Goal: Navigation & Orientation: Find specific page/section

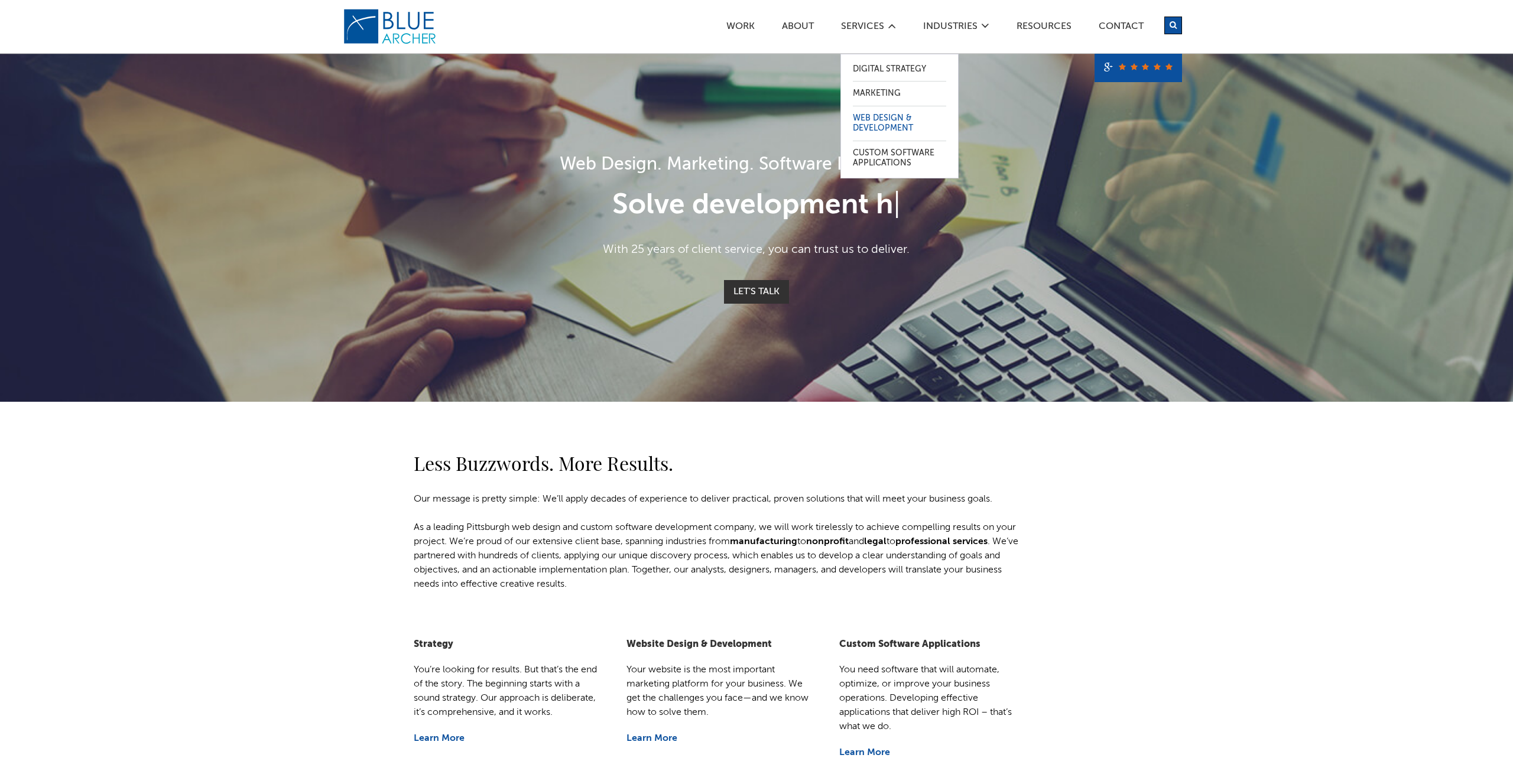
click at [879, 114] on link "Web Design & Development" at bounding box center [899, 124] width 94 height 35
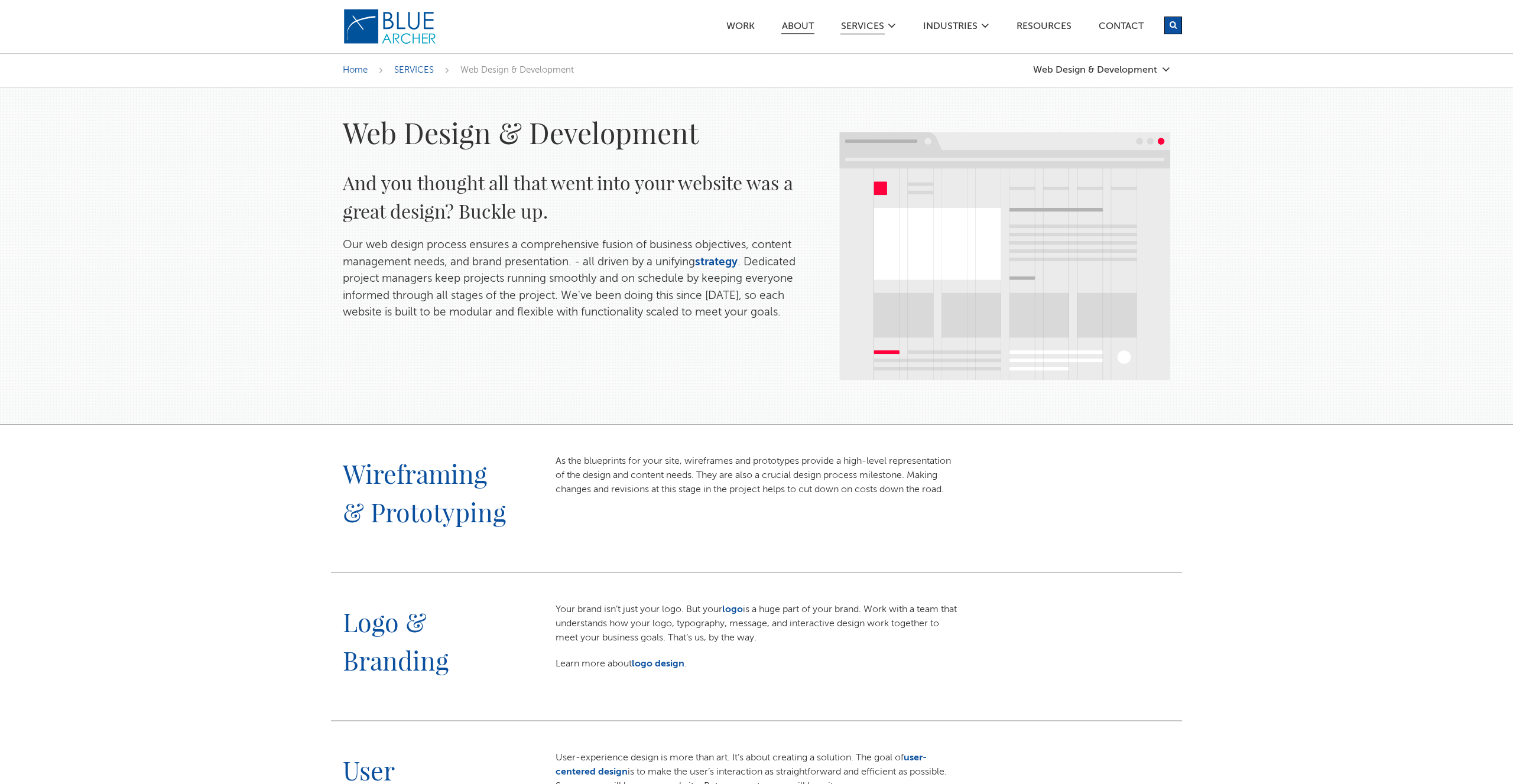
click at [798, 28] on link "ABOUT" at bounding box center [798, 28] width 33 height 13
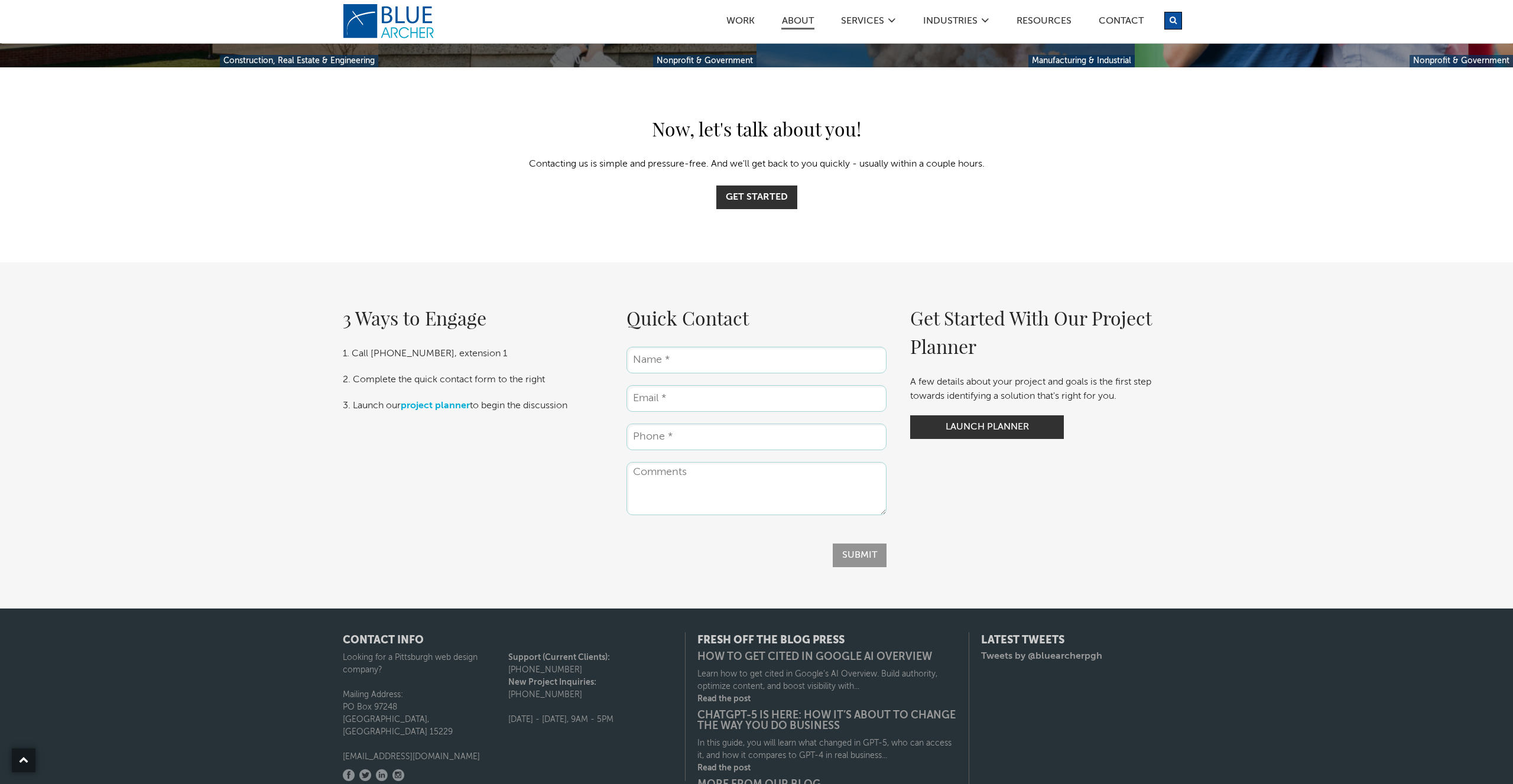
scroll to position [3493, 0]
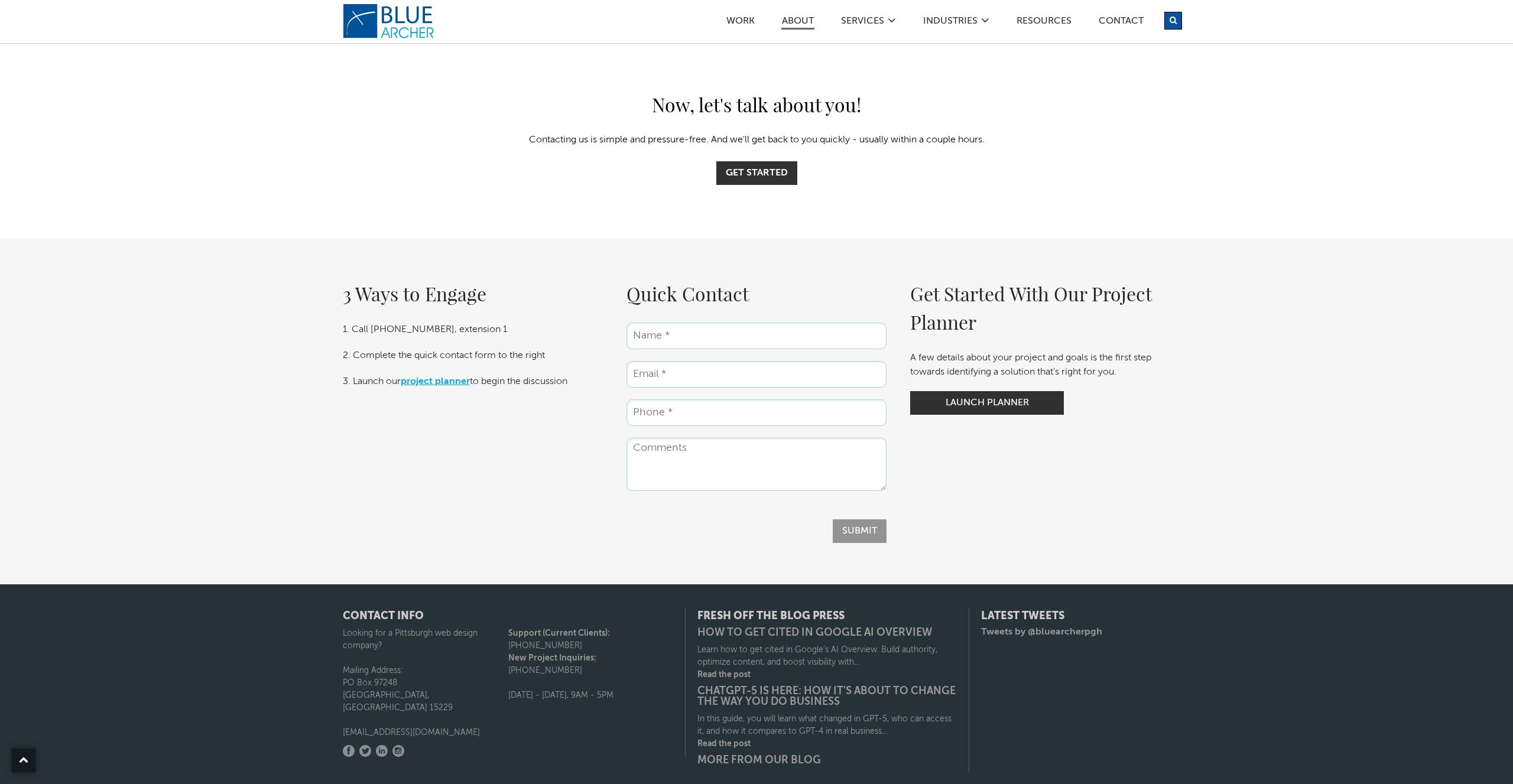
click at [450, 377] on link "project planner" at bounding box center [436, 382] width 69 height 9
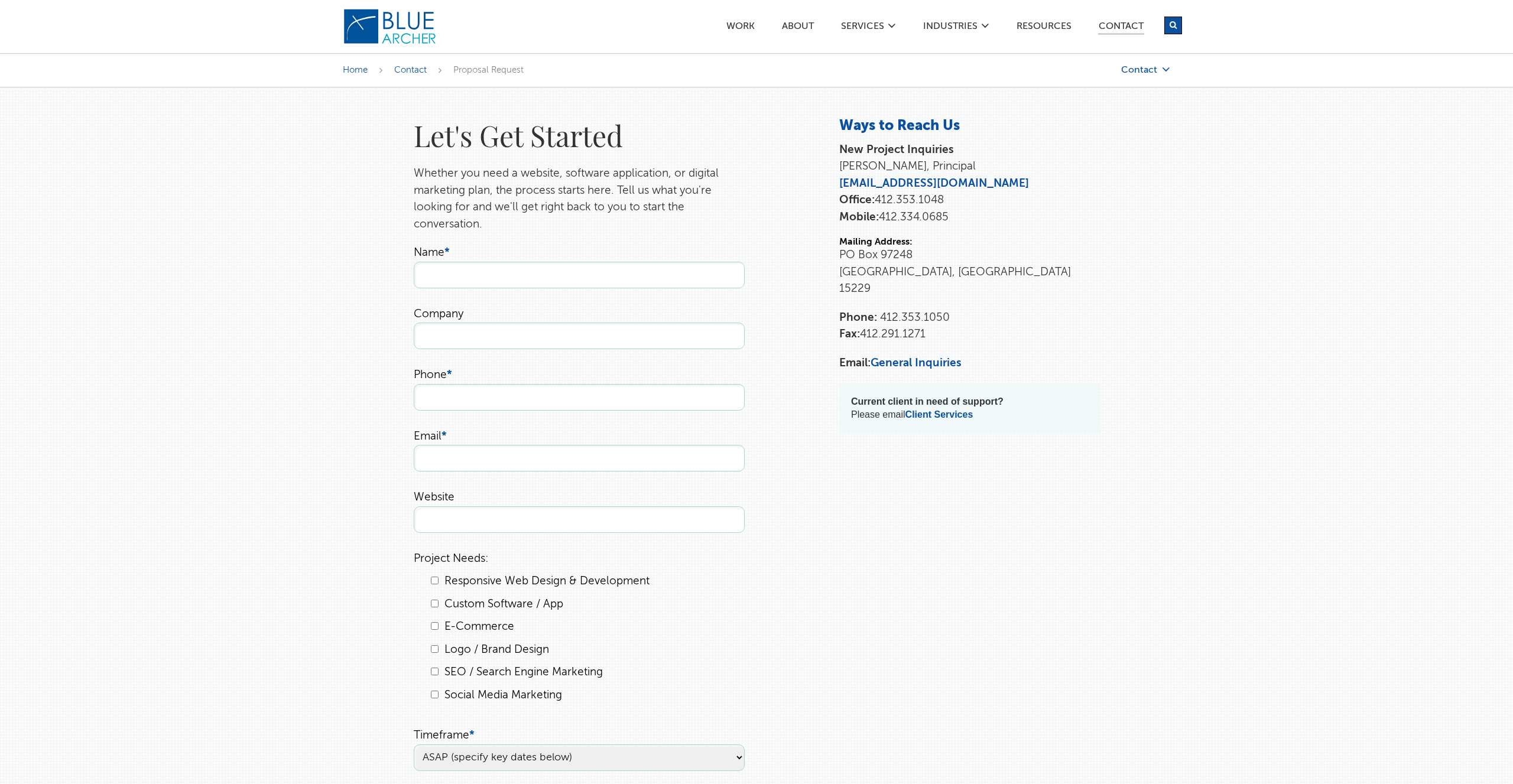
click at [1146, 69] on link "Contact" at bounding box center [1111, 70] width 118 height 10
click at [1080, 150] on link "Training" at bounding box center [1104, 146] width 106 height 24
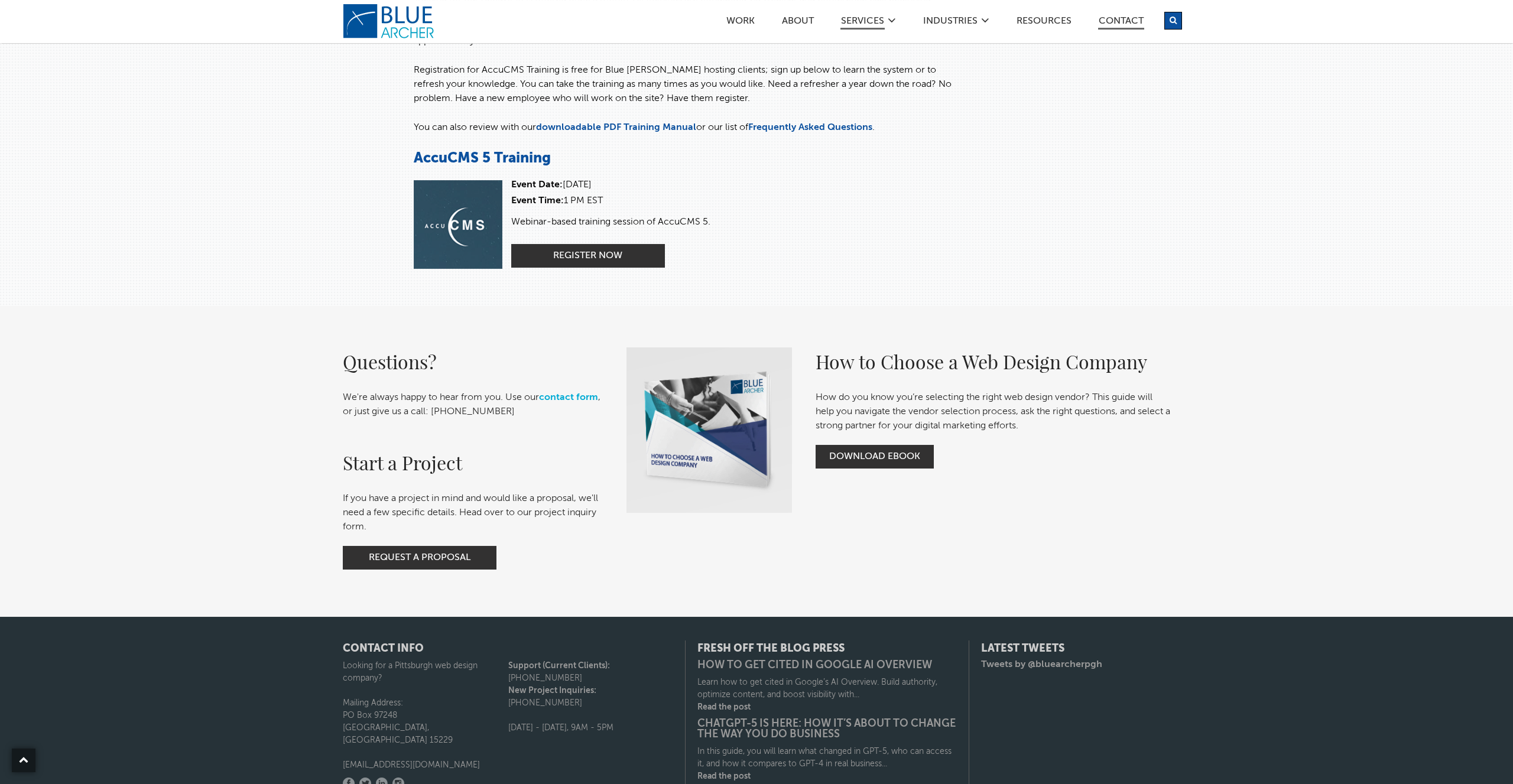
scroll to position [181, 0]
